Goal: Use online tool/utility: Use online tool/utility

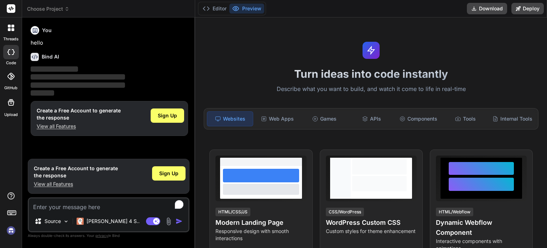
click at [169, 221] on img at bounding box center [169, 221] width 8 height 8
click at [170, 221] on img at bounding box center [169, 221] width 8 height 8
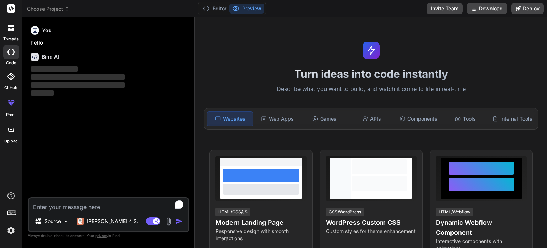
click at [166, 223] on img at bounding box center [169, 221] width 8 height 8
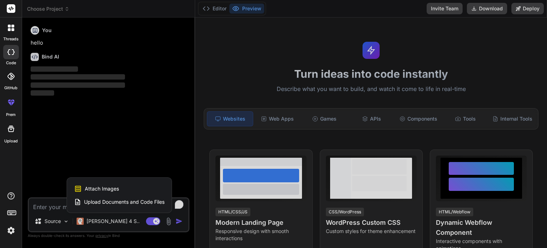
click at [133, 201] on span "Upload Documents and Code Files" at bounding box center [124, 201] width 81 height 7
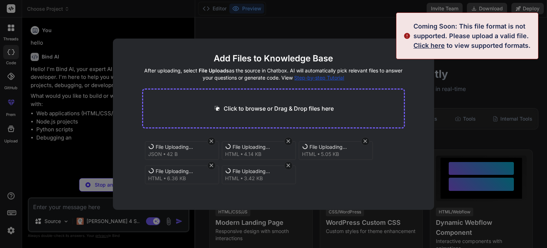
scroll to position [3, 0]
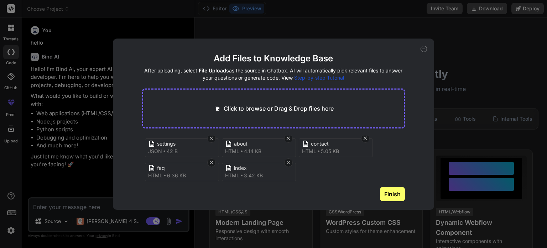
click at [392, 192] on button "Finish" at bounding box center [392, 194] width 25 height 14
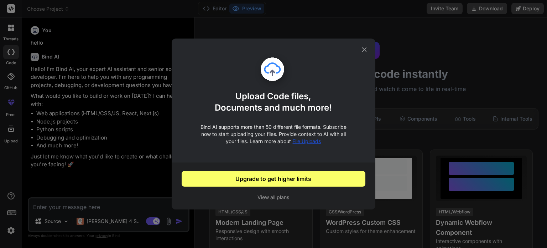
click at [363, 50] on icon at bounding box center [364, 49] width 5 height 5
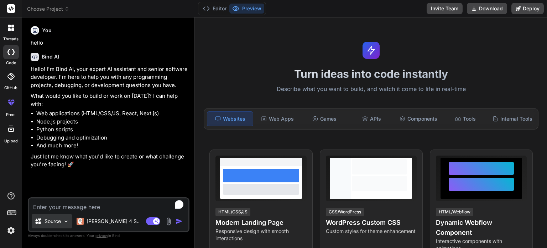
click at [70, 218] on div "Source" at bounding box center [52, 221] width 40 height 14
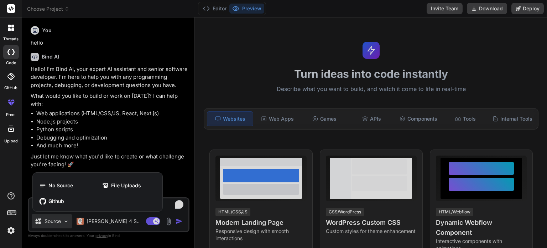
click at [70, 218] on div at bounding box center [273, 124] width 547 height 248
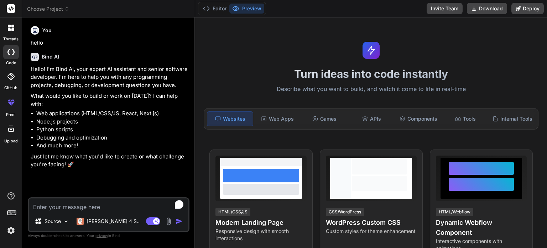
click at [169, 221] on img at bounding box center [169, 221] width 8 height 8
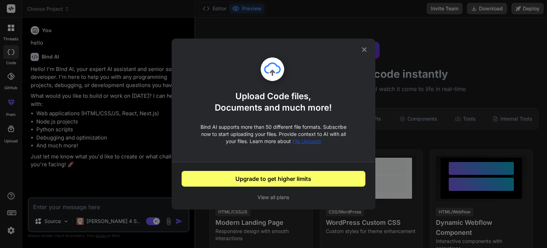
click at [269, 196] on button "View all plans" at bounding box center [274, 196] width 184 height 7
click at [363, 52] on icon at bounding box center [365, 50] width 8 height 8
type textarea "x"
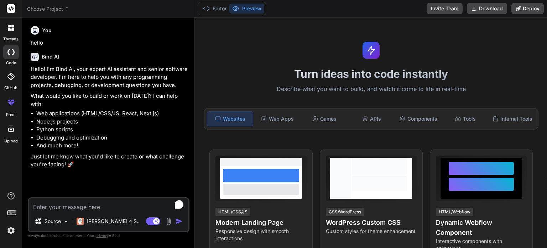
click at [104, 205] on textarea "To enrich screen reader interactions, please activate Accessibility in Grammarl…" at bounding box center [109, 204] width 160 height 13
type textarea "c"
type textarea "x"
type textarea "cr"
type textarea "x"
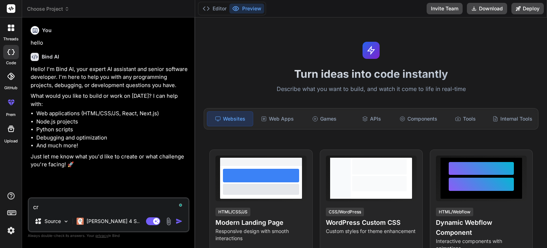
type textarea "cre"
type textarea "x"
type textarea "crea"
type textarea "x"
type textarea "creat"
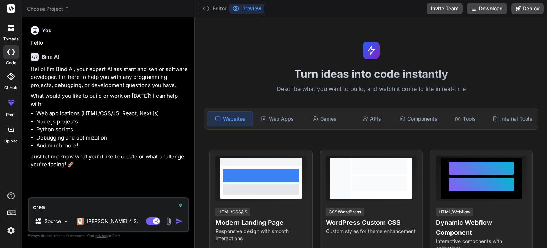
type textarea "x"
type textarea "create"
type textarea "x"
type textarea "create"
type textarea "x"
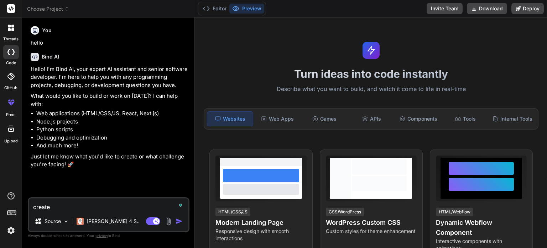
type textarea "create a"
type textarea "x"
type textarea "create a"
type textarea "x"
type textarea "create a t"
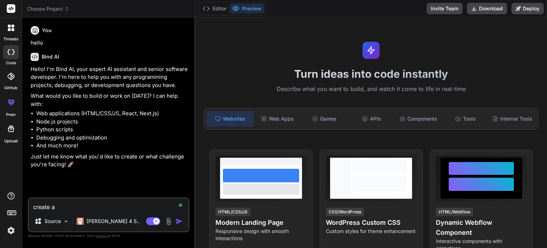
type textarea "x"
type textarea "create a ti"
type textarea "x"
type textarea "create a tic"
type textarea "x"
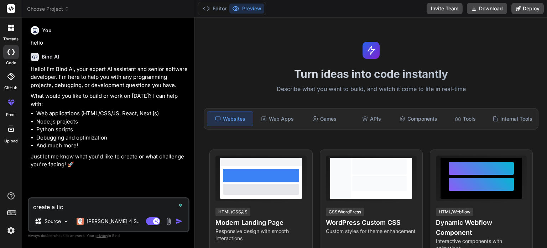
type textarea "create a tick"
type textarea "x"
type textarea "create a tickt"
type textarea "x"
type textarea "create a tickti"
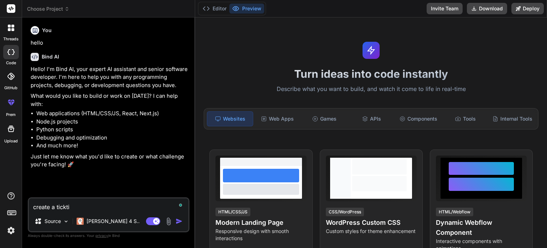
type textarea "x"
type textarea "create a [PERSON_NAME]"
type textarea "x"
type textarea "create a tickting"
type textarea "x"
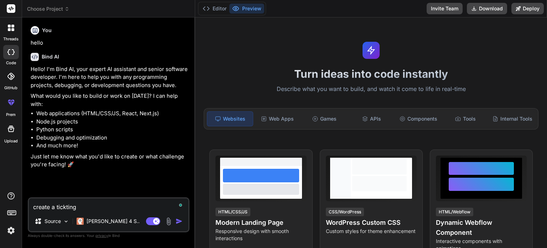
type textarea "create a tickting"
type textarea "x"
type textarea "create a tickting a"
type textarea "x"
type textarea "create a tickting ap"
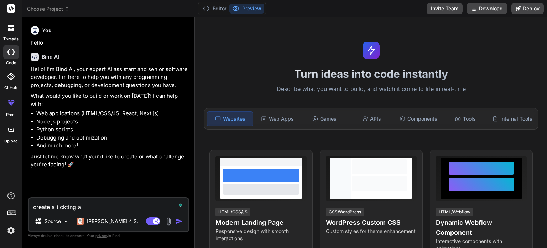
type textarea "x"
type textarea "create a tickting app"
type textarea "x"
type textarea "create a tickting app"
click at [104, 222] on p "[PERSON_NAME] 4 S.." at bounding box center [113, 220] width 53 height 7
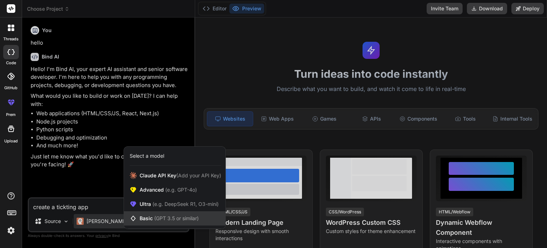
click at [176, 216] on span "(GPT 3.5 or similar)" at bounding box center [176, 218] width 45 height 6
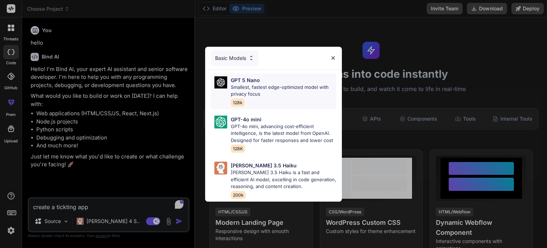
click at [272, 95] on div "GPT 5 Nano Smallest, fastest edge-optimized model with privacy focus 128k" at bounding box center [283, 91] width 105 height 30
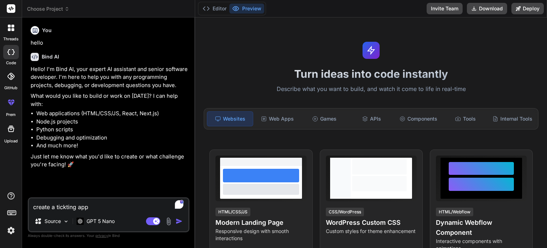
click at [180, 221] on img "button" at bounding box center [179, 220] width 7 height 7
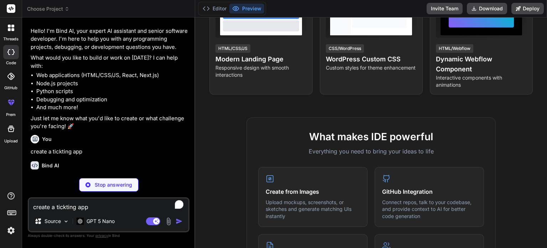
scroll to position [216, 0]
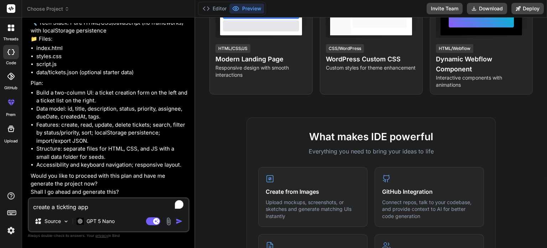
type textarea "x"
click at [97, 202] on textarea "create a tickting app" at bounding box center [109, 204] width 160 height 13
type textarea "y"
type textarea "x"
type textarea "ye"
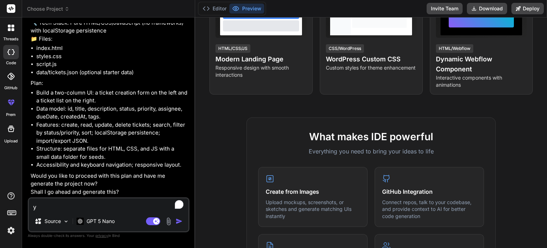
type textarea "x"
type textarea "yes"
type textarea "x"
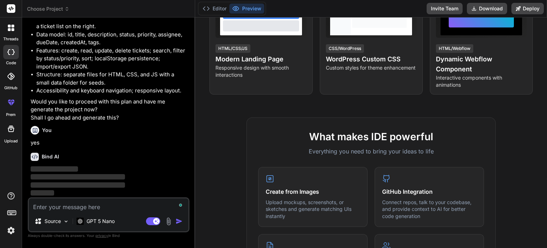
scroll to position [290, 0]
click at [214, 10] on button "Editor" at bounding box center [215, 9] width 30 height 10
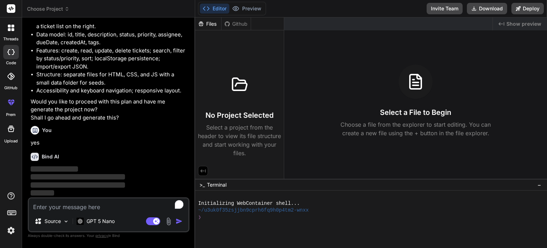
click at [212, 22] on div "Files" at bounding box center [208, 23] width 26 height 7
click at [250, 11] on button "Preview" at bounding box center [246, 9] width 35 height 10
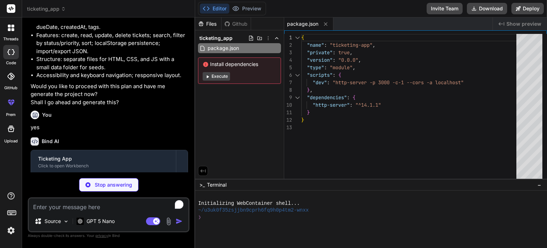
type textarea "x"
type textarea "<script type="module" src="script.js"></script> </body> </html>"
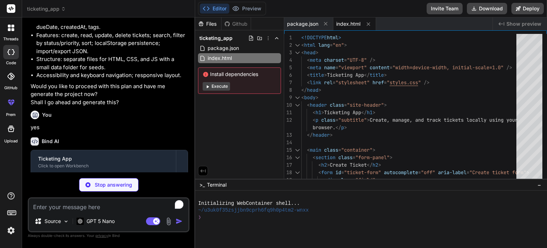
scroll to position [351, 0]
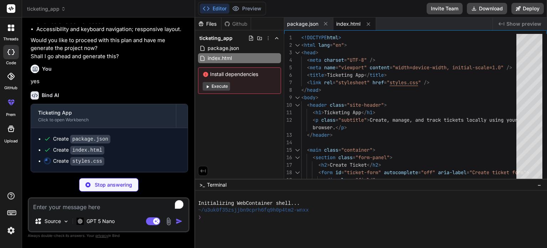
click at [222, 88] on button "Execute" at bounding box center [216, 86] width 27 height 9
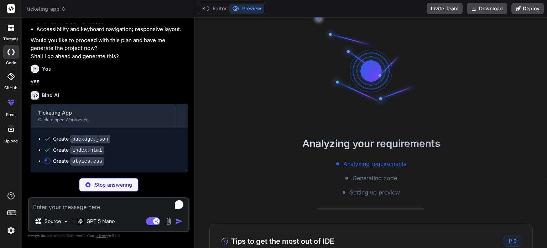
scroll to position [14, 0]
type textarea "x"
type textarea ".modal-actions { display: flex; justify-content: space-between; gap: 12px; marg…"
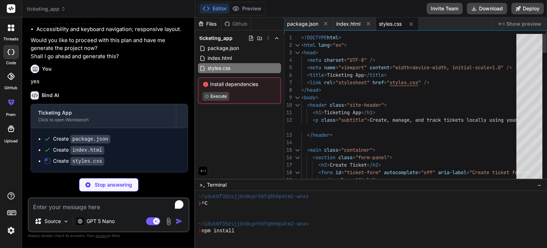
type textarea "x"
type textarea "<!DOCTYPE html> /* script.js content */"
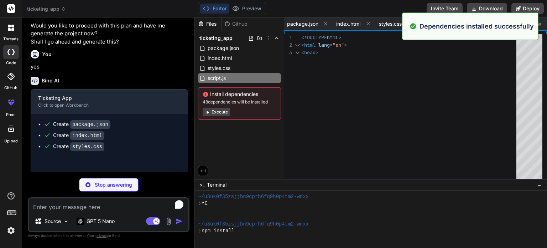
type textarea "x"
type textarea ""assignee": "", "dueDate": "[DATE]", "createdAt": "[DATE]T12:00:00Z", "tags": […"
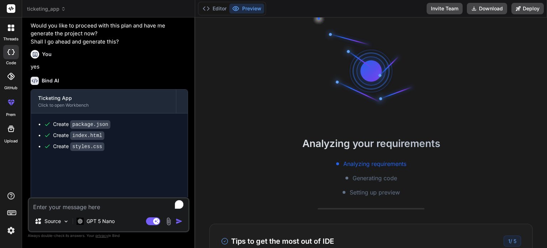
type textarea "x"
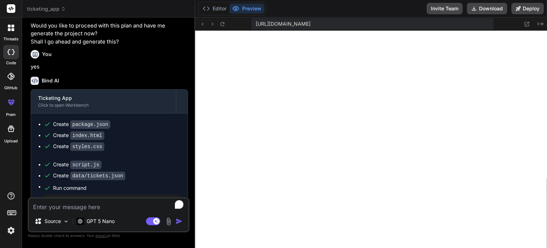
scroll to position [445, 0]
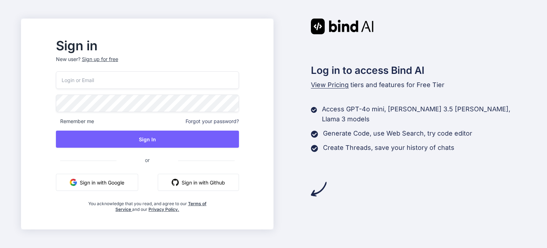
click at [131, 184] on button "Sign in with Google" at bounding box center [97, 182] width 82 height 17
